Goal: Communication & Community: Answer question/provide support

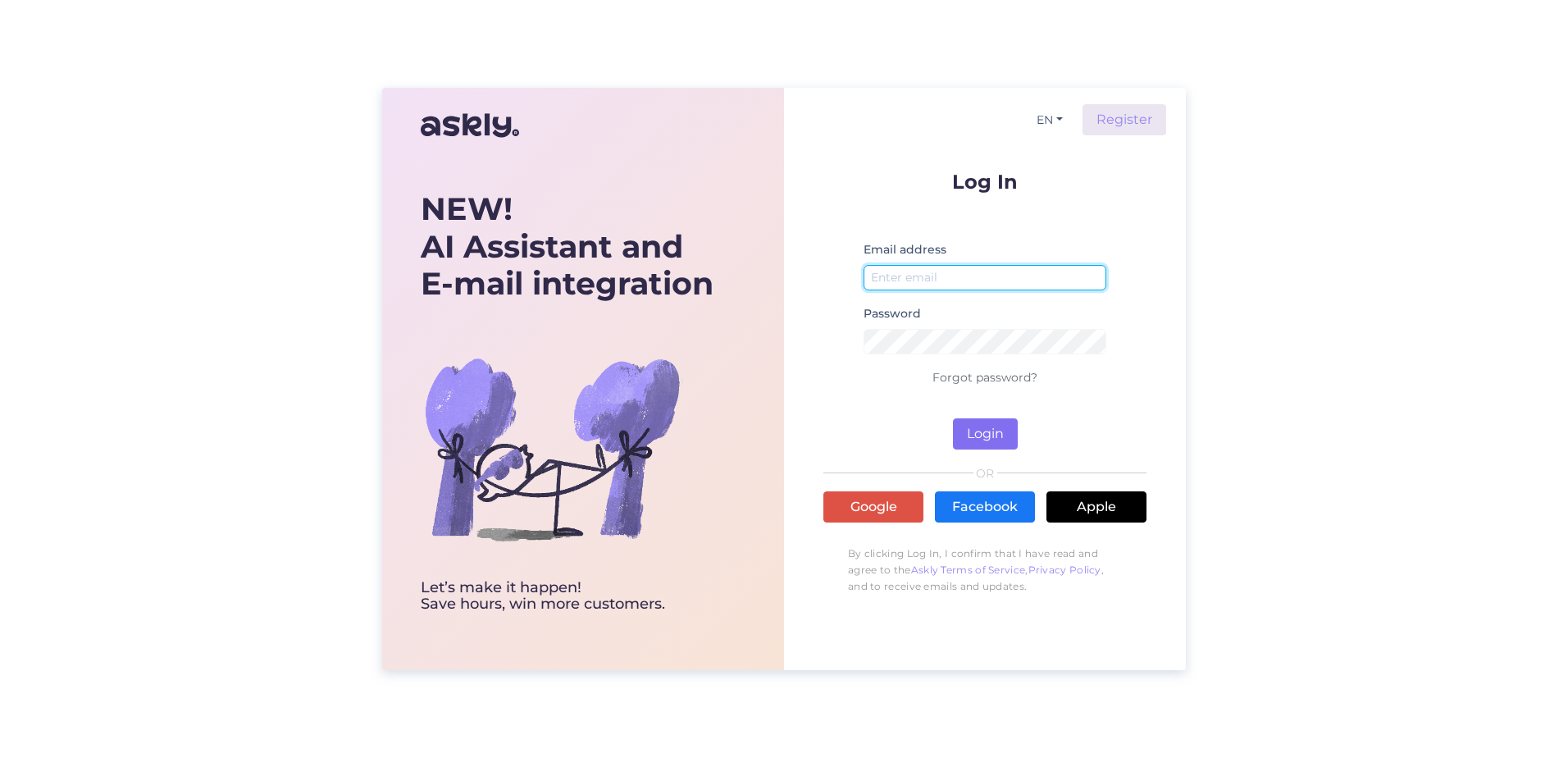
type input "[PERSON_NAME][EMAIL_ADDRESS][PERSON_NAME][DOMAIN_NAME]"
click at [963, 435] on button "Login" at bounding box center [985, 434] width 65 height 31
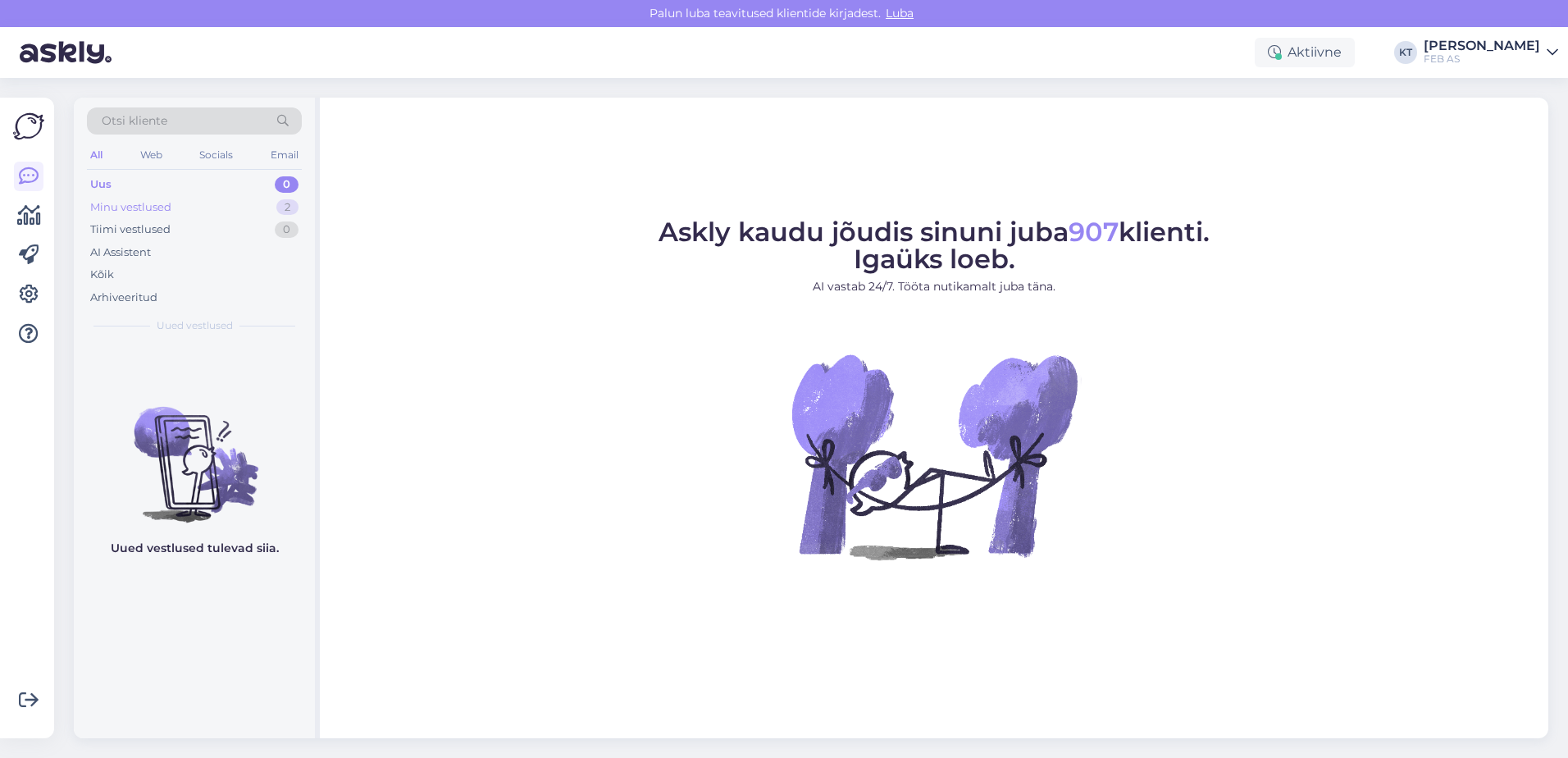
click at [141, 202] on div "Minu vestlused" at bounding box center [131, 207] width 81 height 16
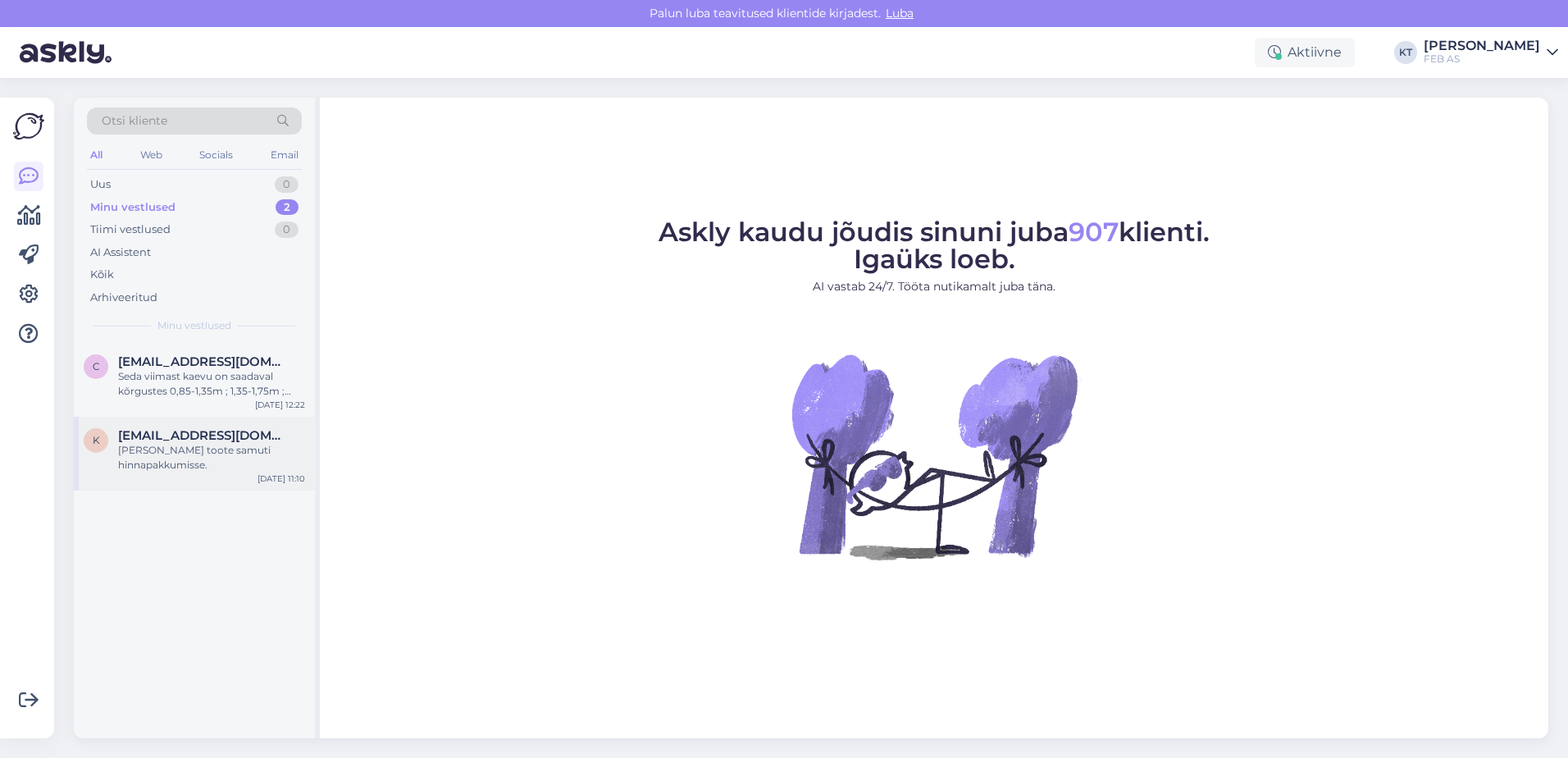
click at [149, 442] on div "[PERSON_NAME] toote samuti hinnapakkumisse." at bounding box center [211, 457] width 187 height 29
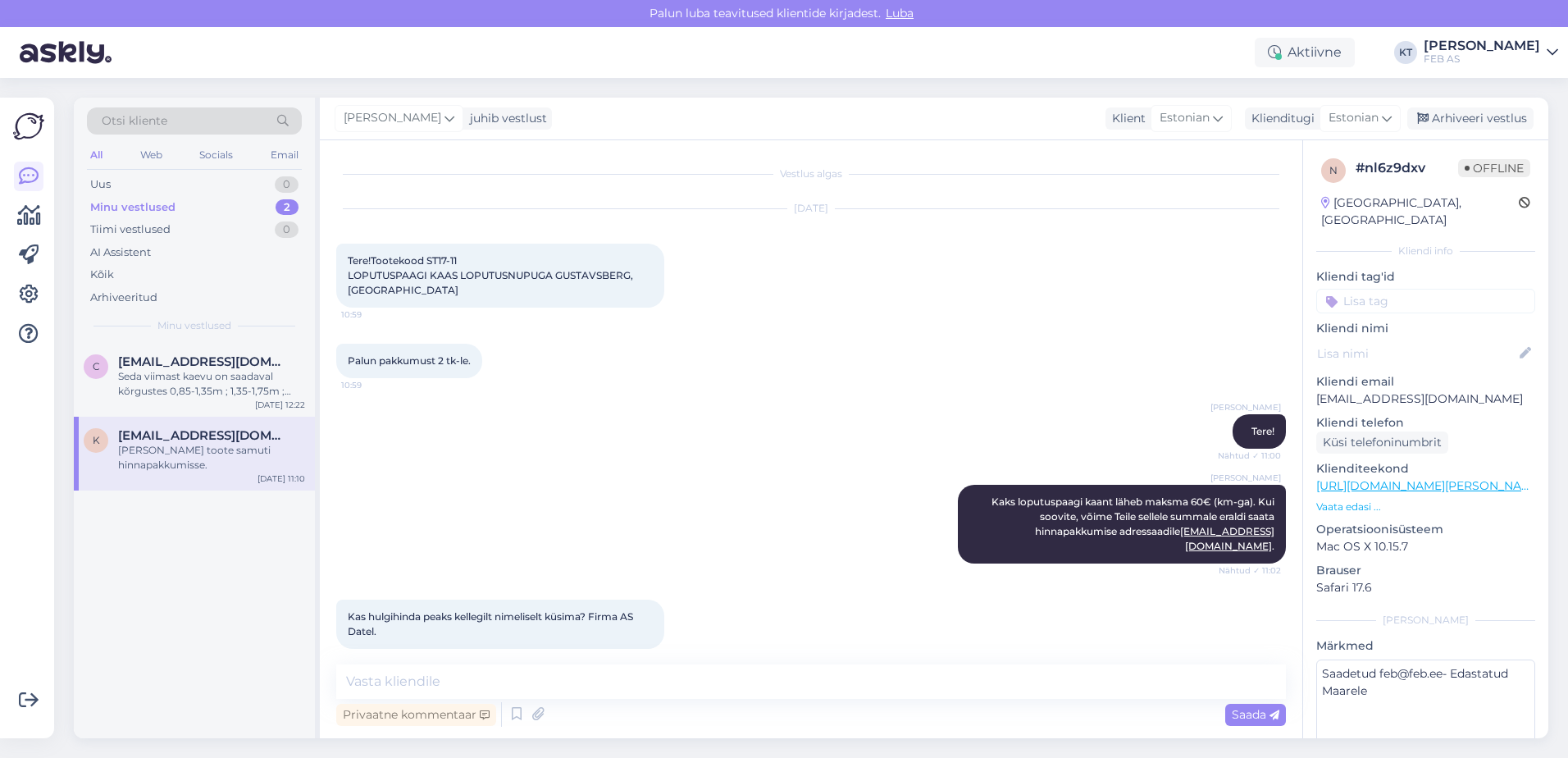
scroll to position [570, 0]
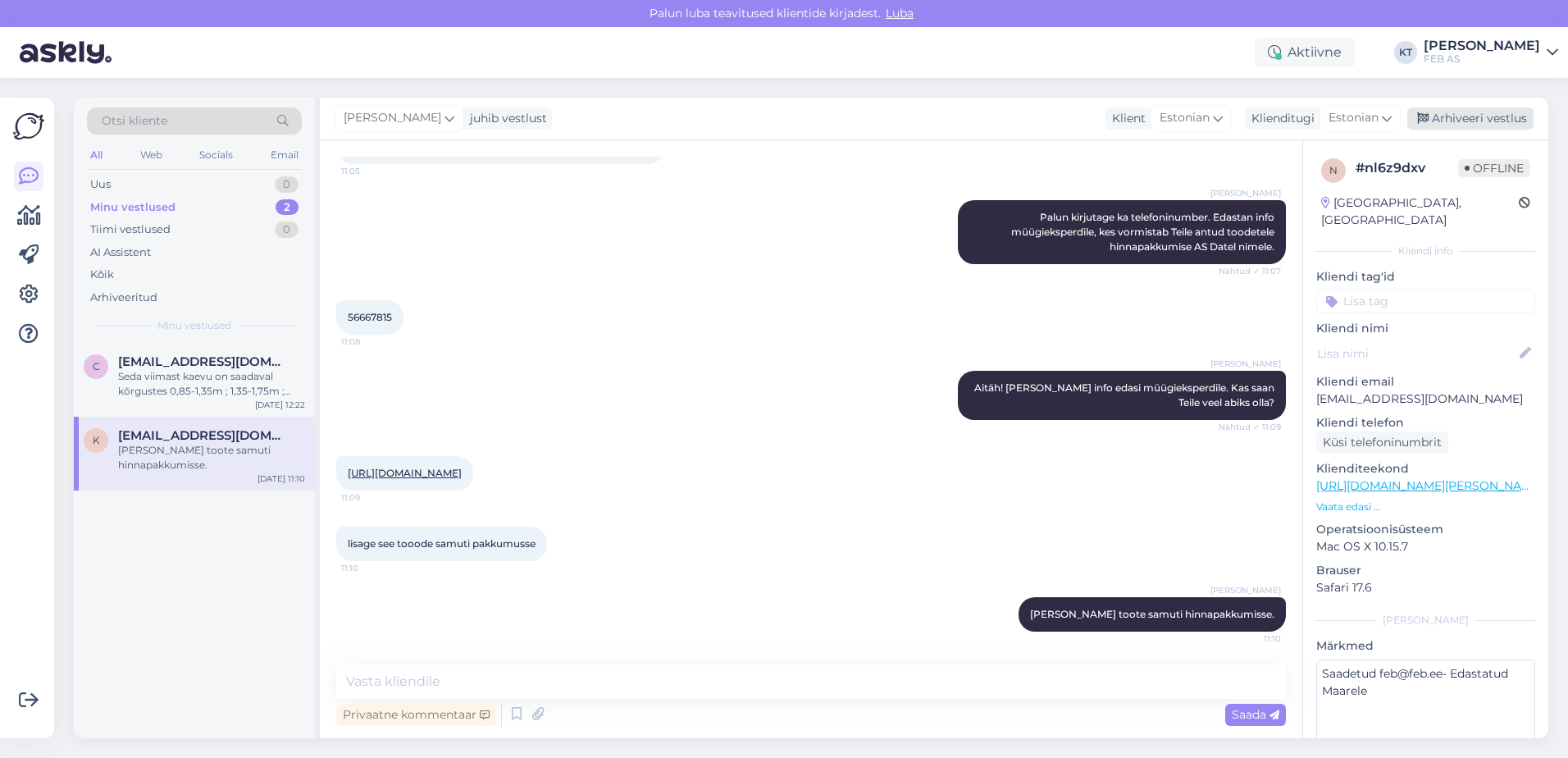
click at [1453, 118] on div "Arhiveeri vestlus" at bounding box center [1471, 119] width 126 height 22
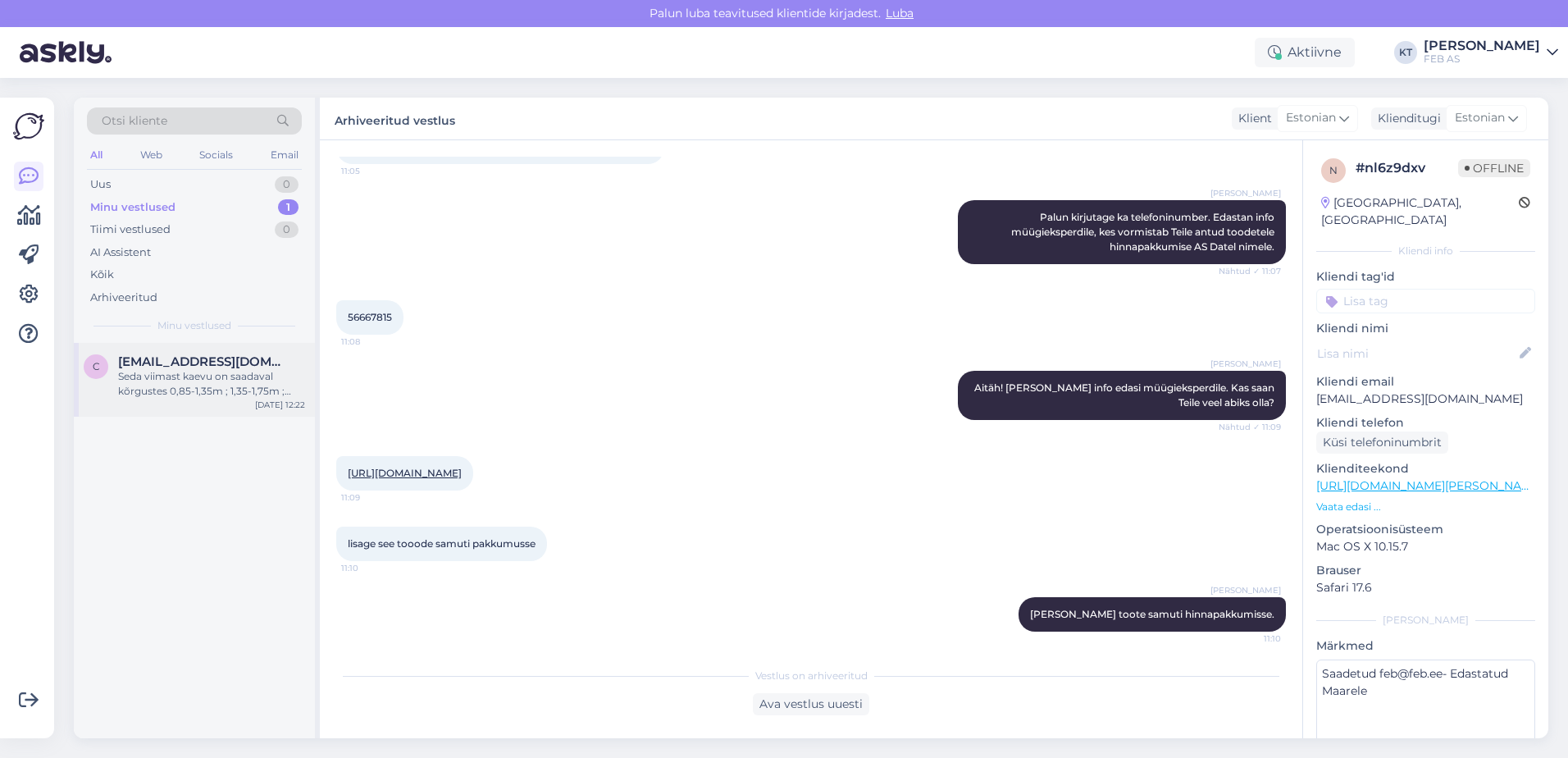
click at [171, 368] on span "[EMAIL_ADDRESS][DOMAIN_NAME]" at bounding box center [204, 361] width 171 height 15
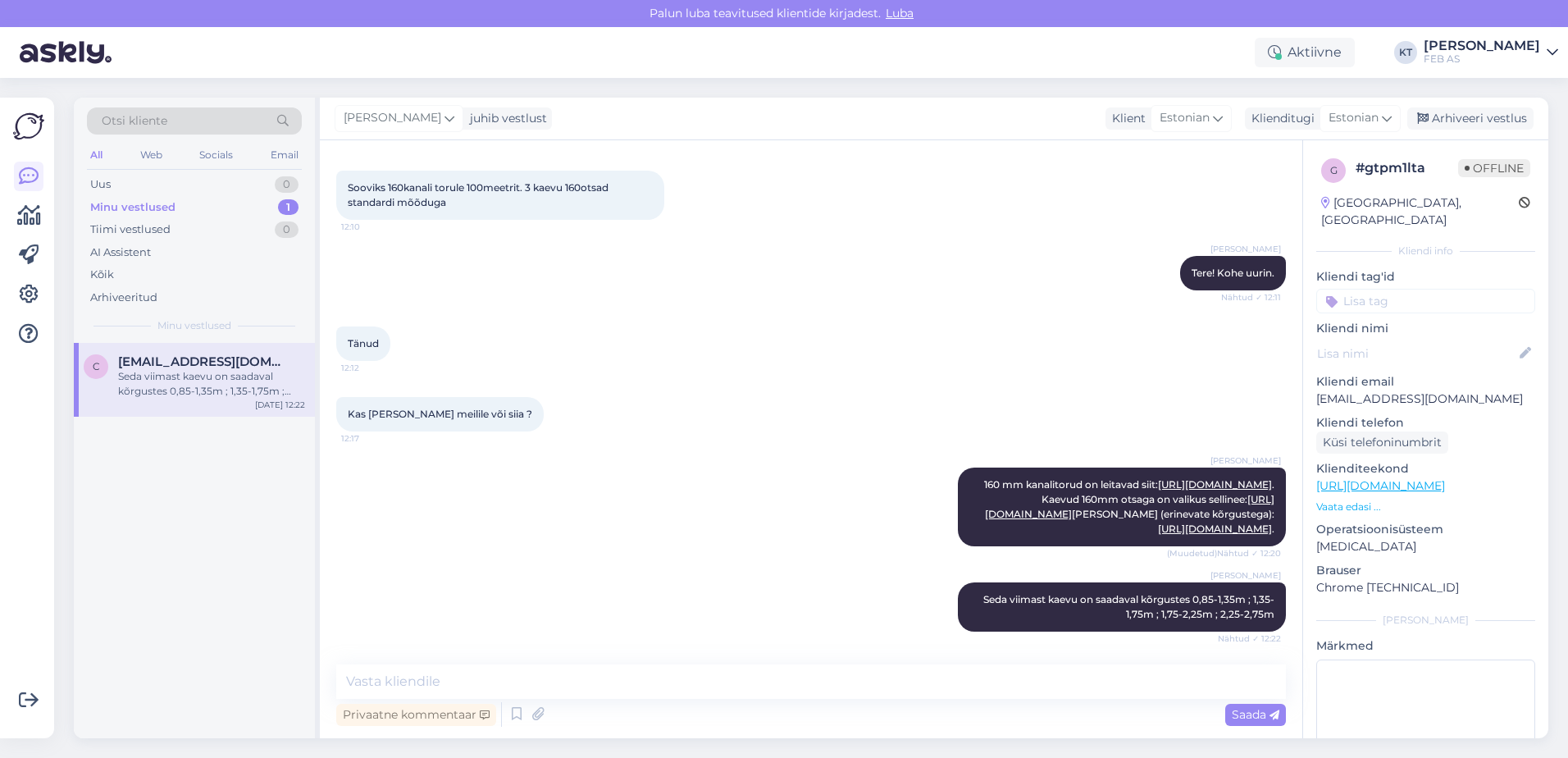
scroll to position [161, 0]
click at [1472, 107] on div "[PERSON_NAME] juhib vestlust Klient [DEMOGRAPHIC_DATA] Klienditugi [DEMOGRAPHIC…" at bounding box center [934, 118] width 1228 height 42
click at [1467, 120] on div "Arhiveeri vestlus" at bounding box center [1471, 119] width 126 height 22
